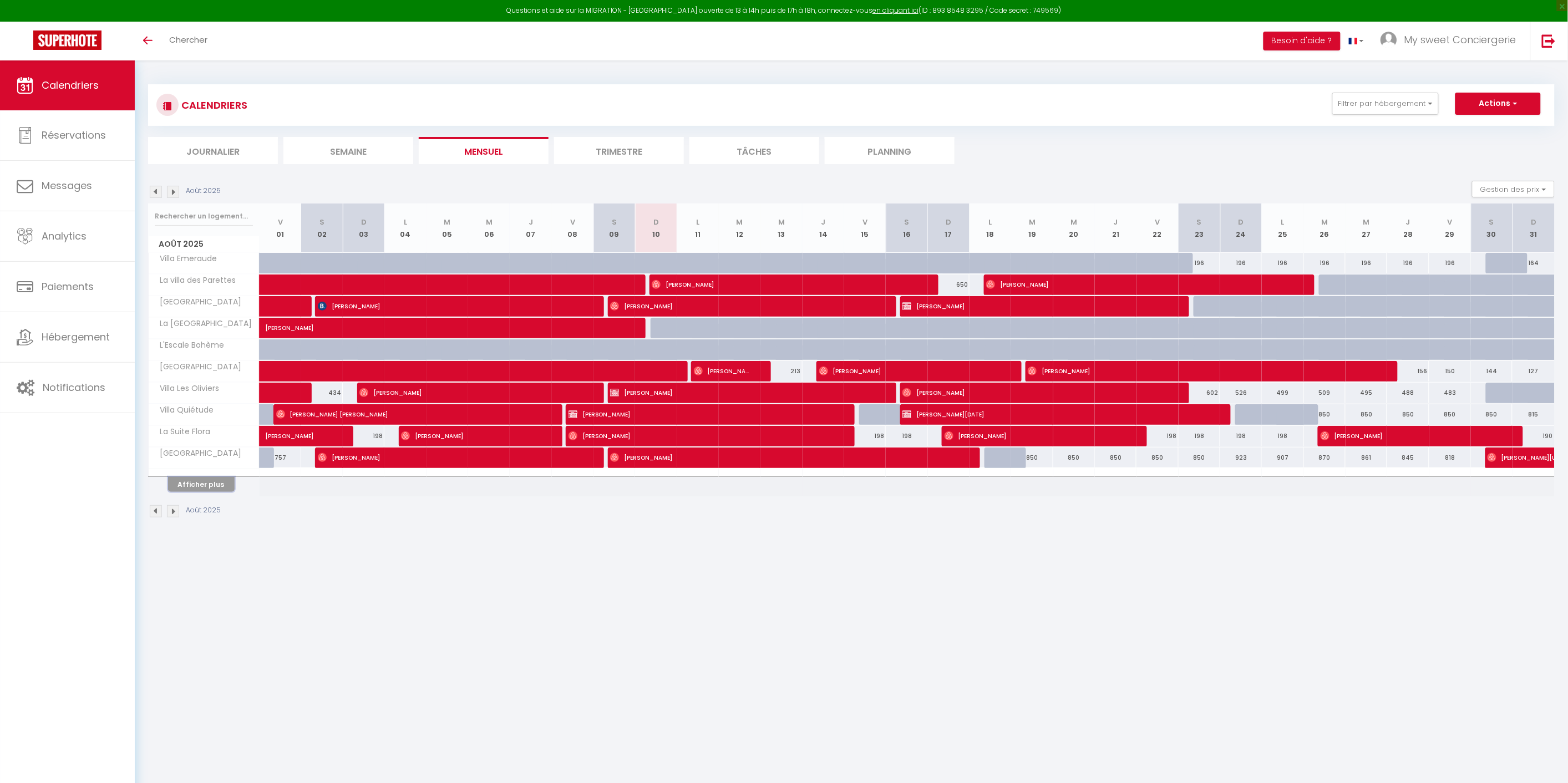
click at [217, 479] on button "Afficher plus" at bounding box center [201, 484] width 66 height 15
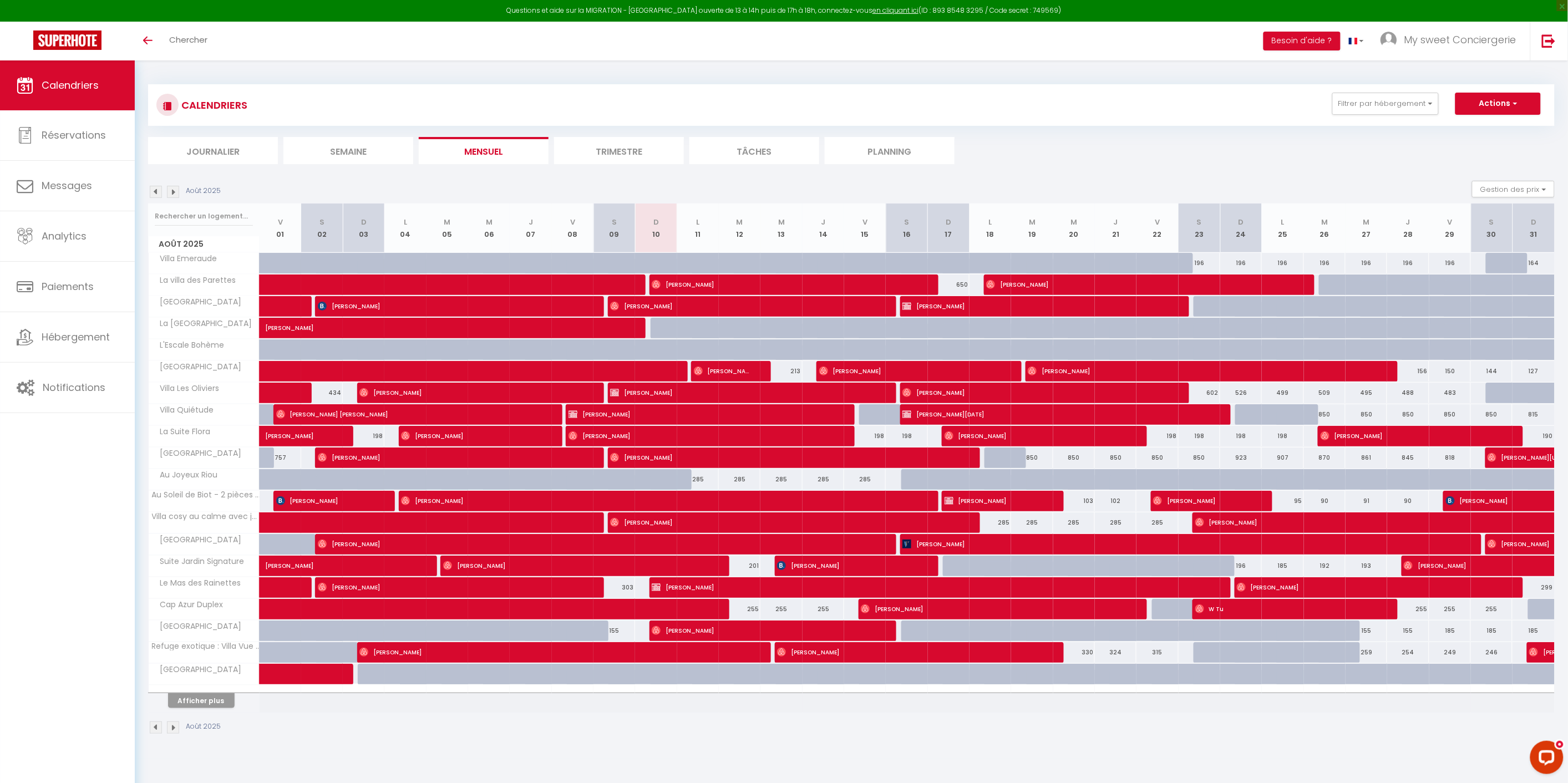
click at [221, 146] on li "Journalier" at bounding box center [212, 150] width 130 height 27
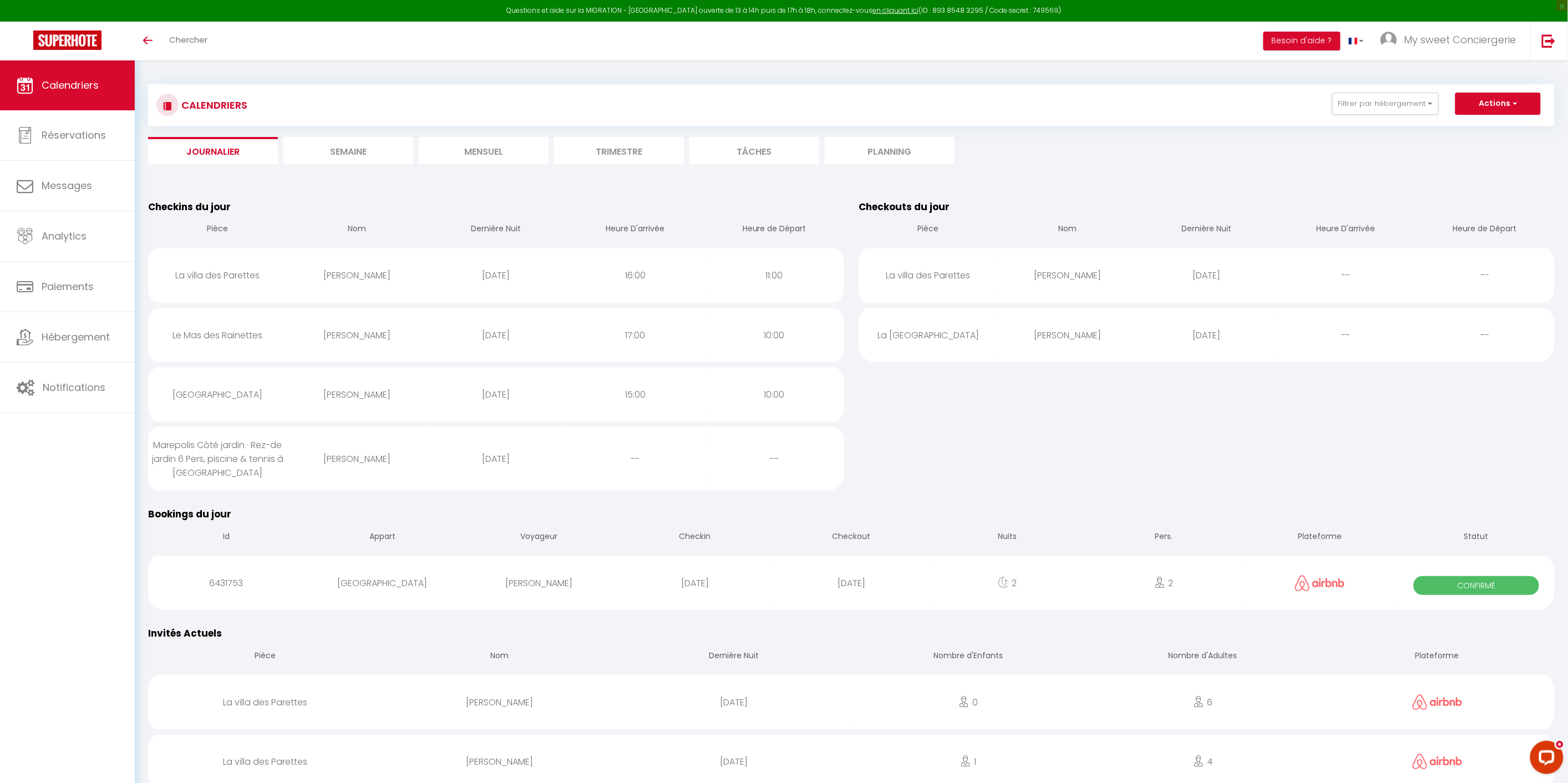
click at [329, 148] on li "Semaine" at bounding box center [348, 150] width 130 height 27
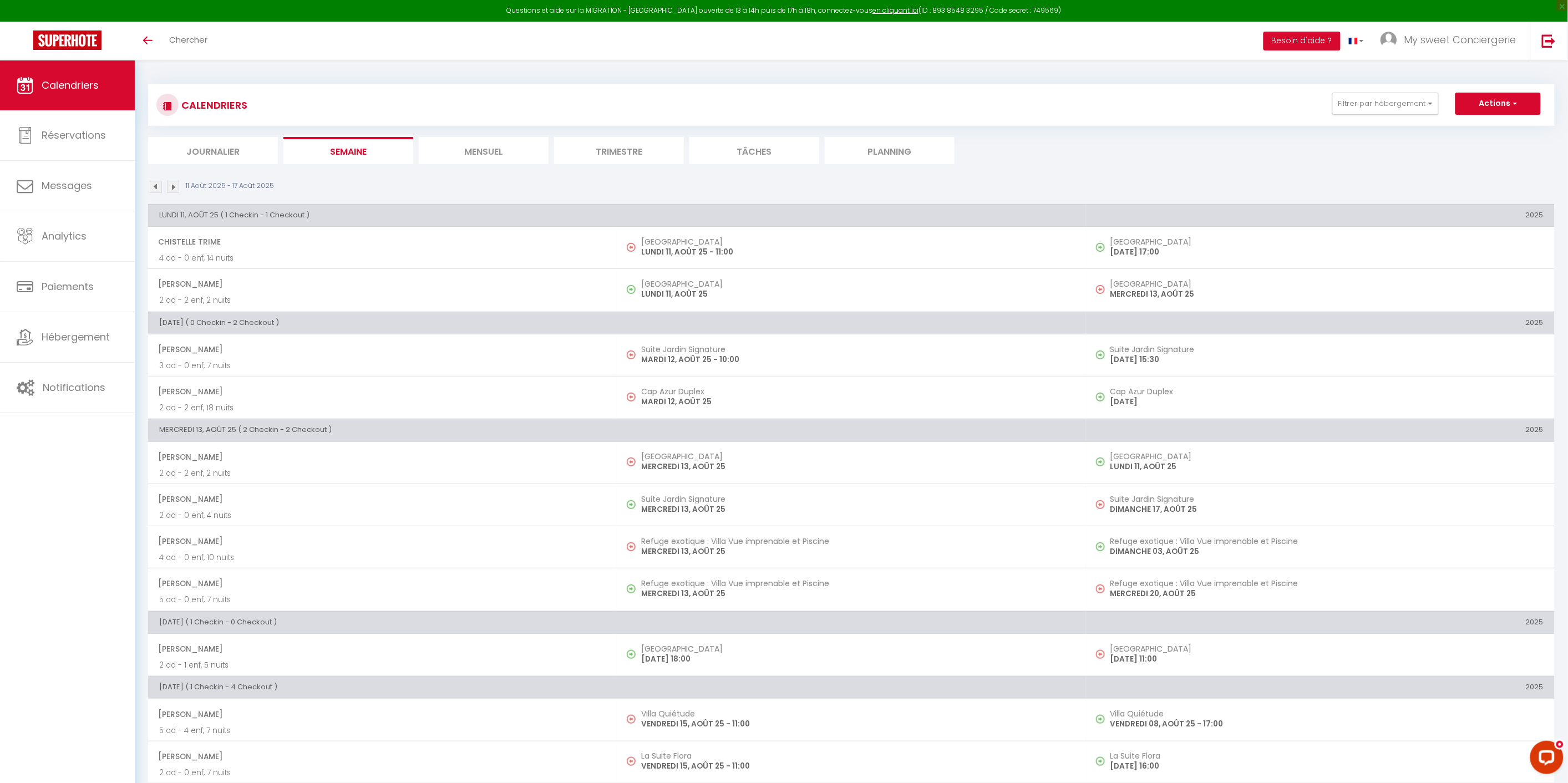
click at [982, 100] on div "CALENDRIERS Filtrer par hébergement emeraude Villa Emeraude Autres Cap Azur Dup…" at bounding box center [852, 105] width 1390 height 25
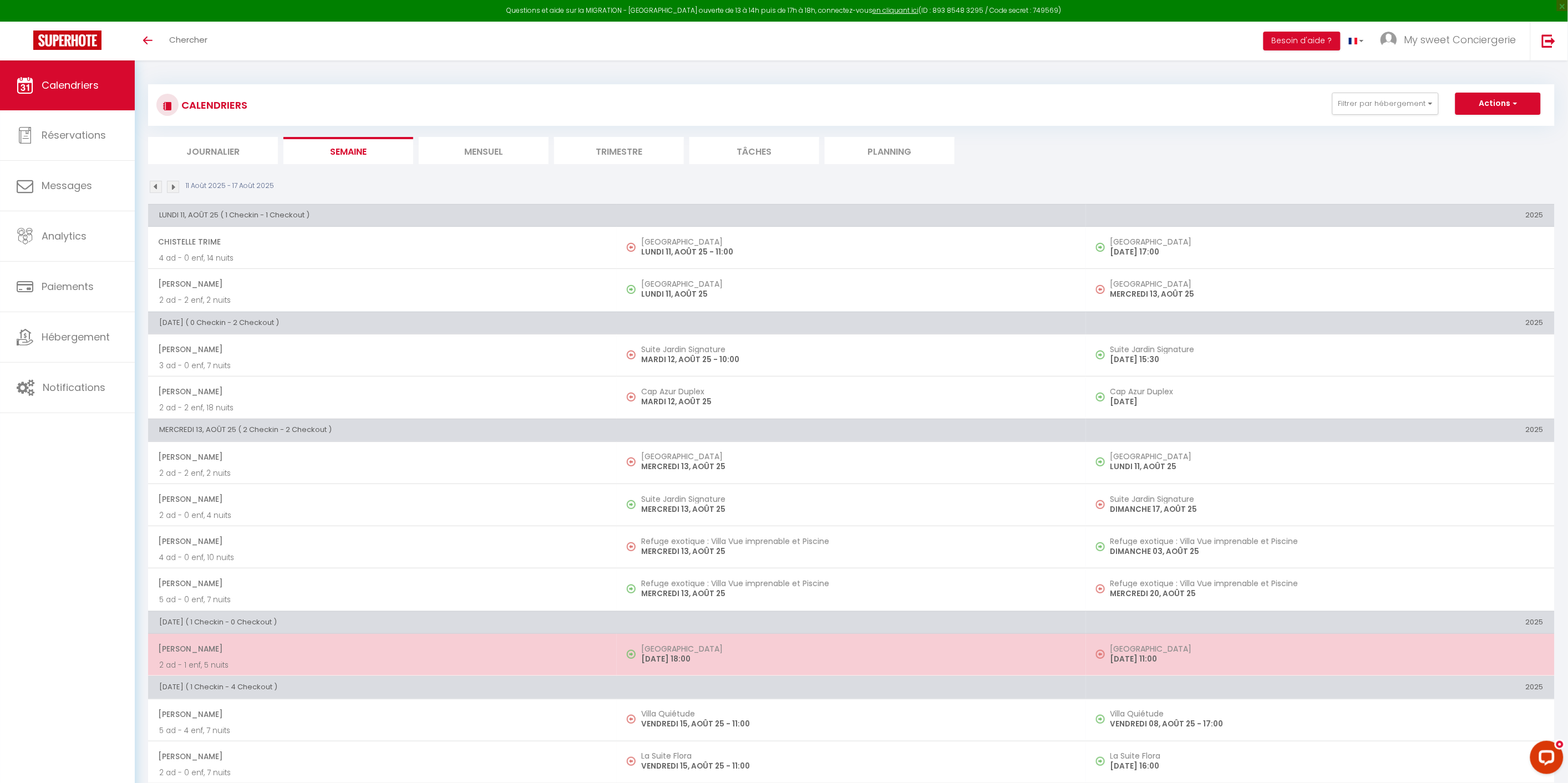
click at [937, 656] on p "[DATE] 18:00" at bounding box center [858, 658] width 433 height 12
select select "OK"
select select "1"
select select "0"
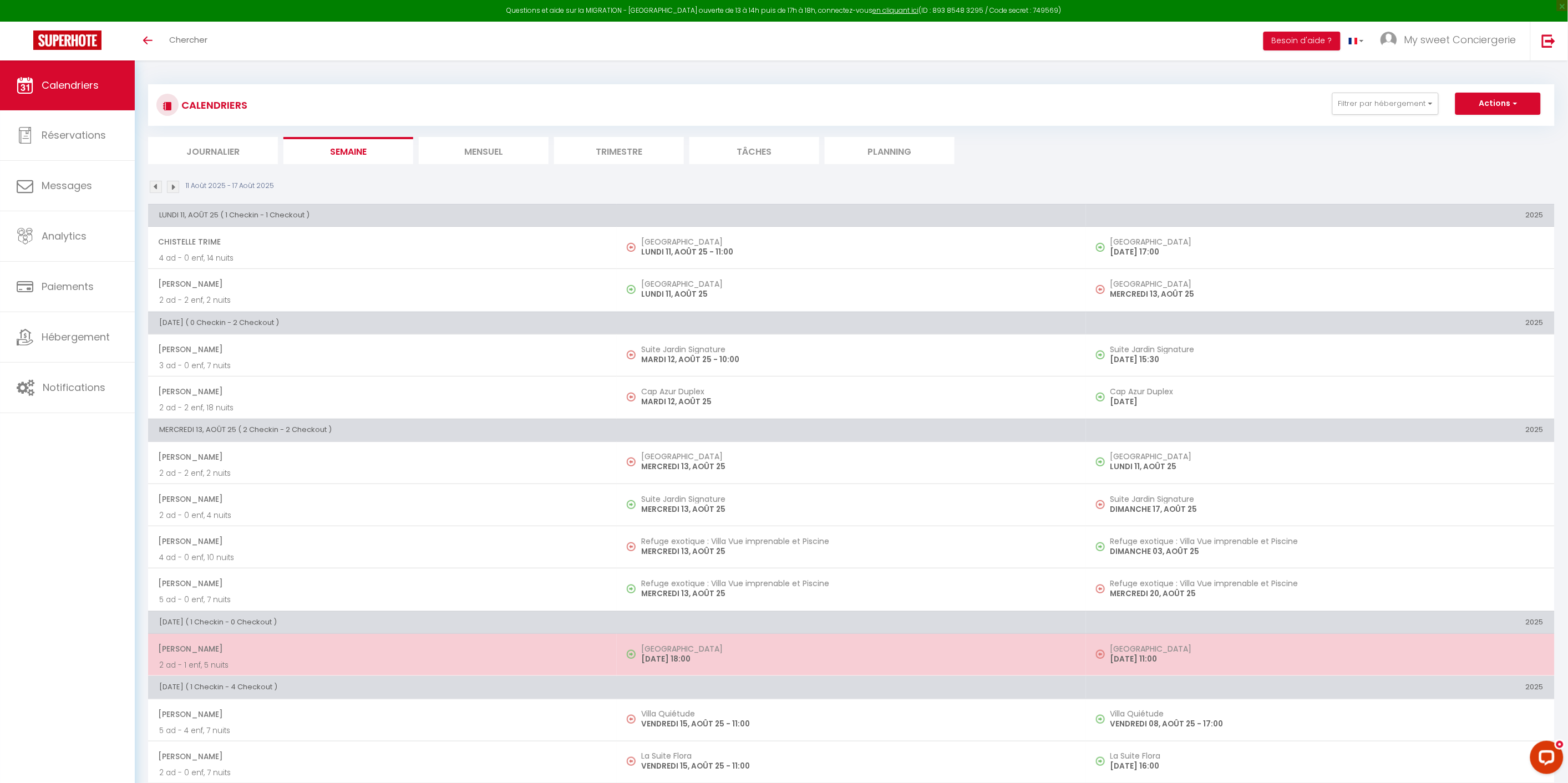
select select "1"
select select
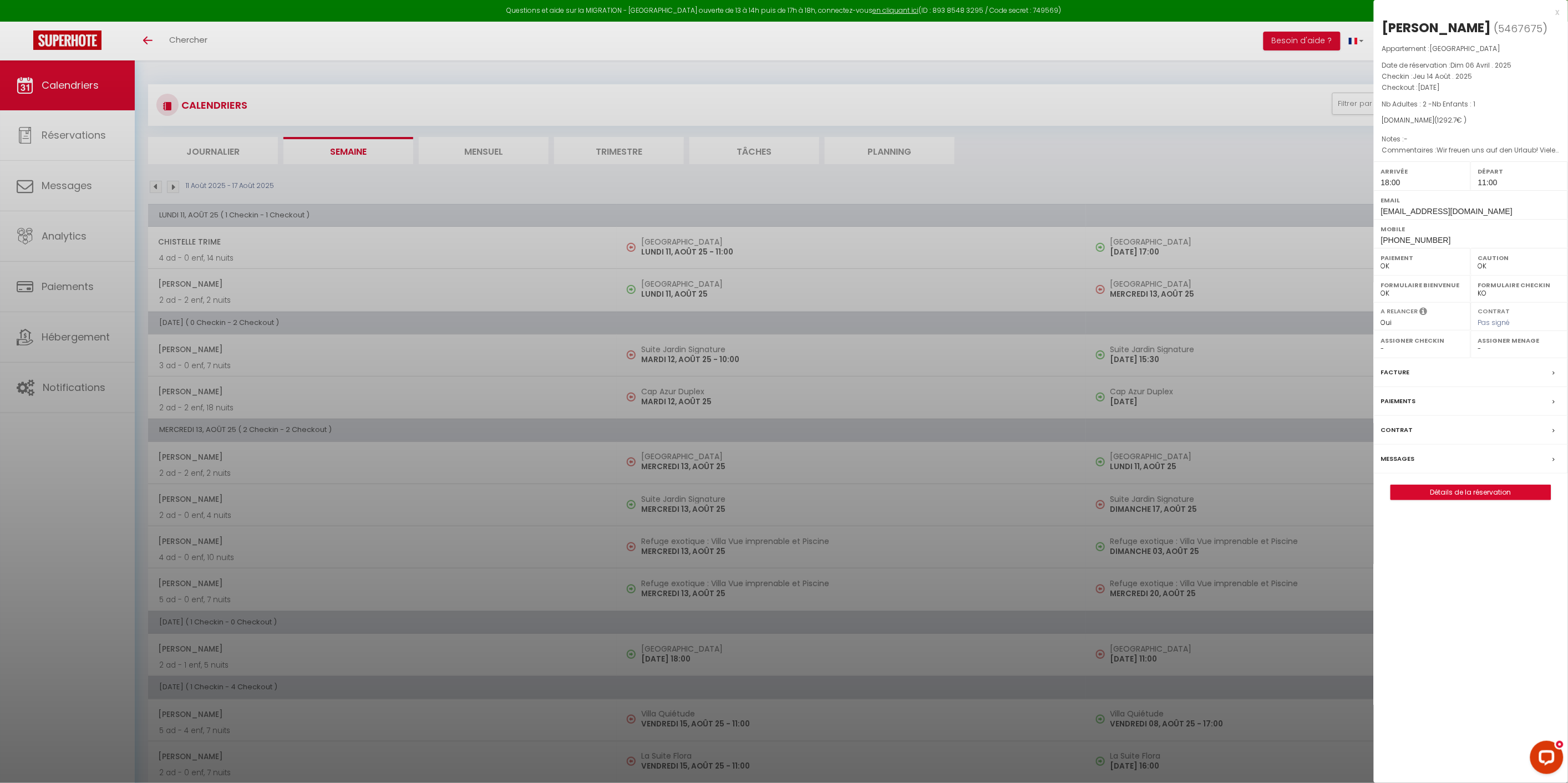
select select "47166"
